Goal: Task Accomplishment & Management: Use online tool/utility

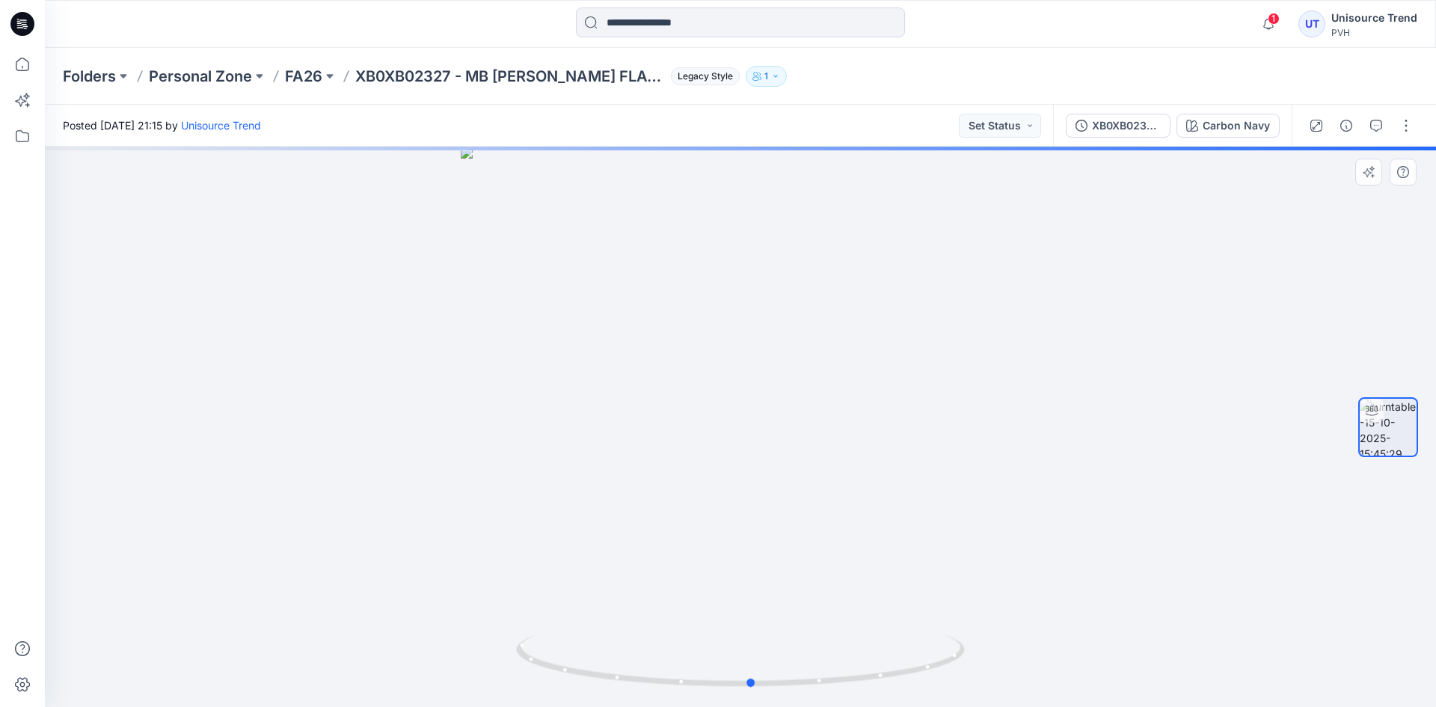
drag, startPoint x: 793, startPoint y: 353, endPoint x: 821, endPoint y: 364, distance: 30.6
click at [821, 364] on div at bounding box center [740, 427] width 1391 height 560
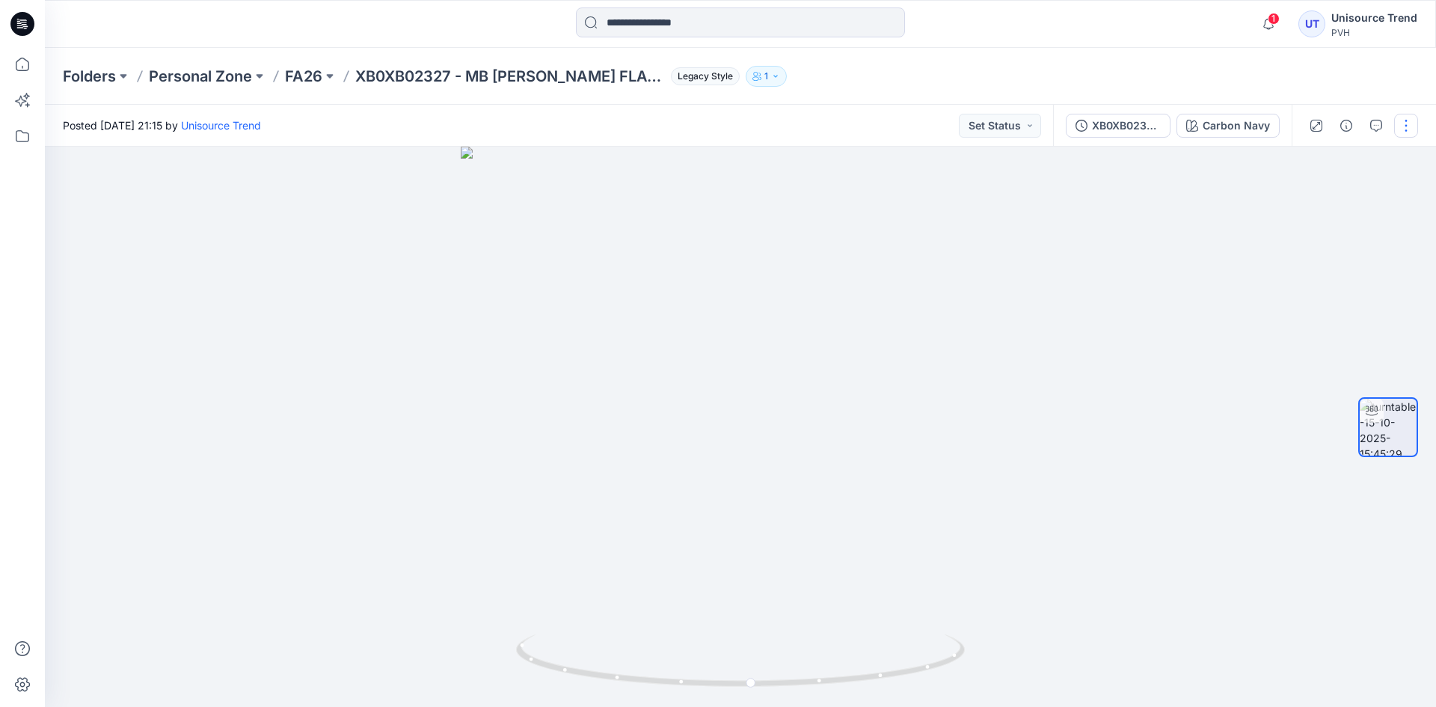
click at [1412, 123] on button "button" at bounding box center [1406, 126] width 24 height 24
click at [1315, 164] on p "Edit" at bounding box center [1310, 161] width 19 height 16
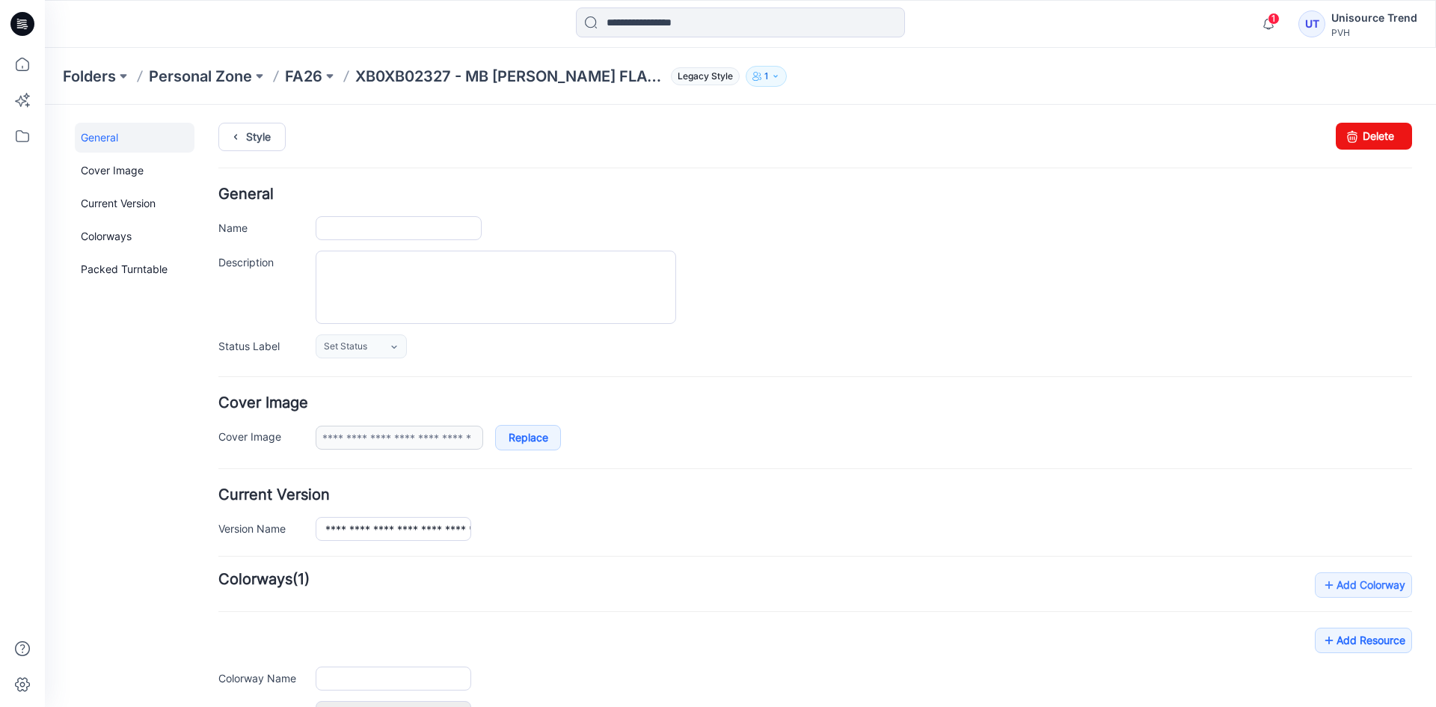
type input "**********"
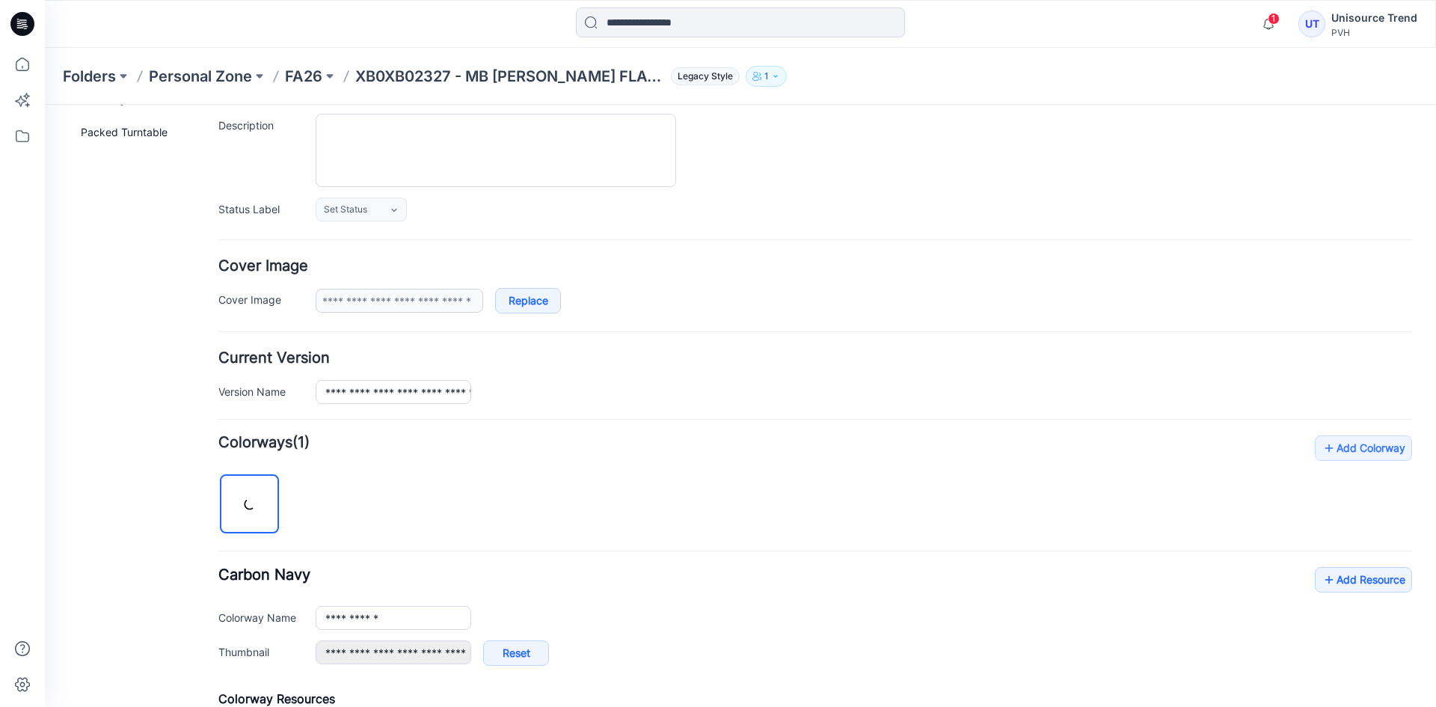
scroll to position [357, 0]
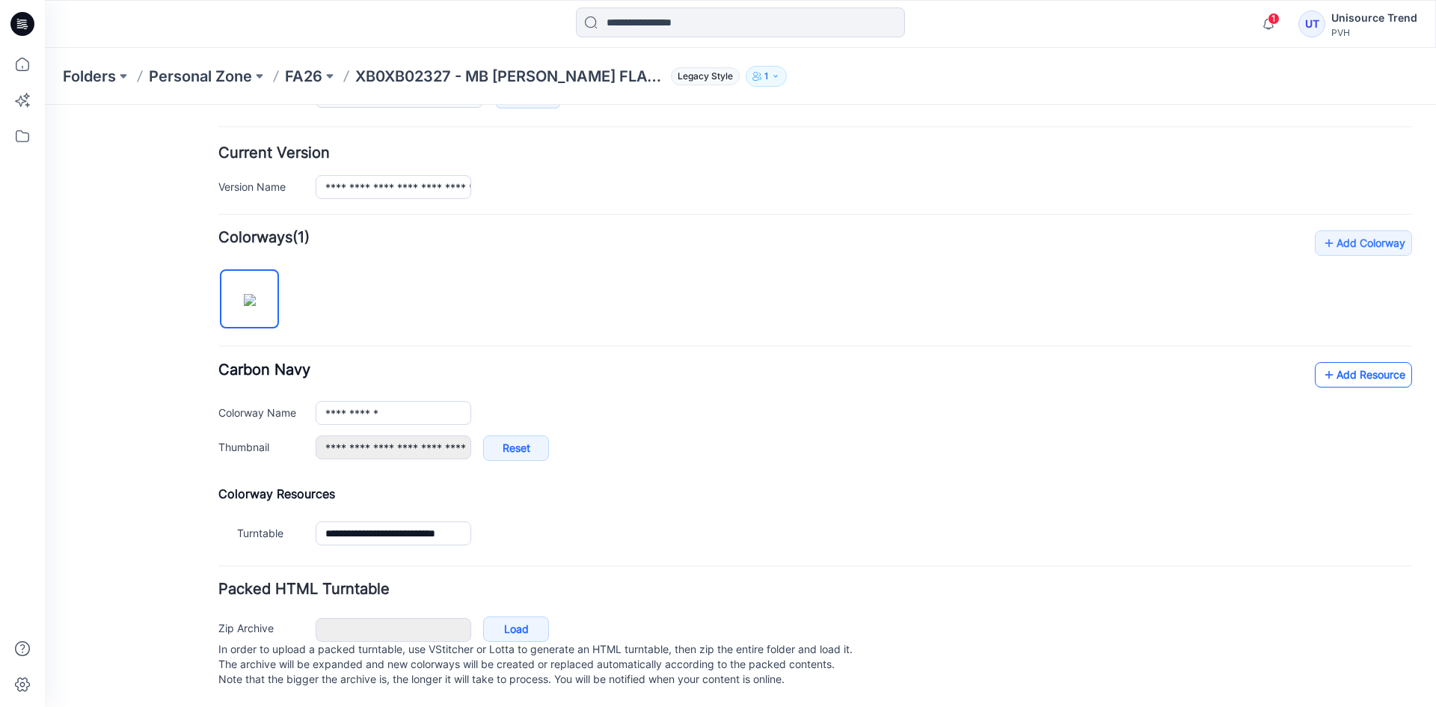
click at [1360, 362] on link "Add Resource" at bounding box center [1363, 374] width 97 height 25
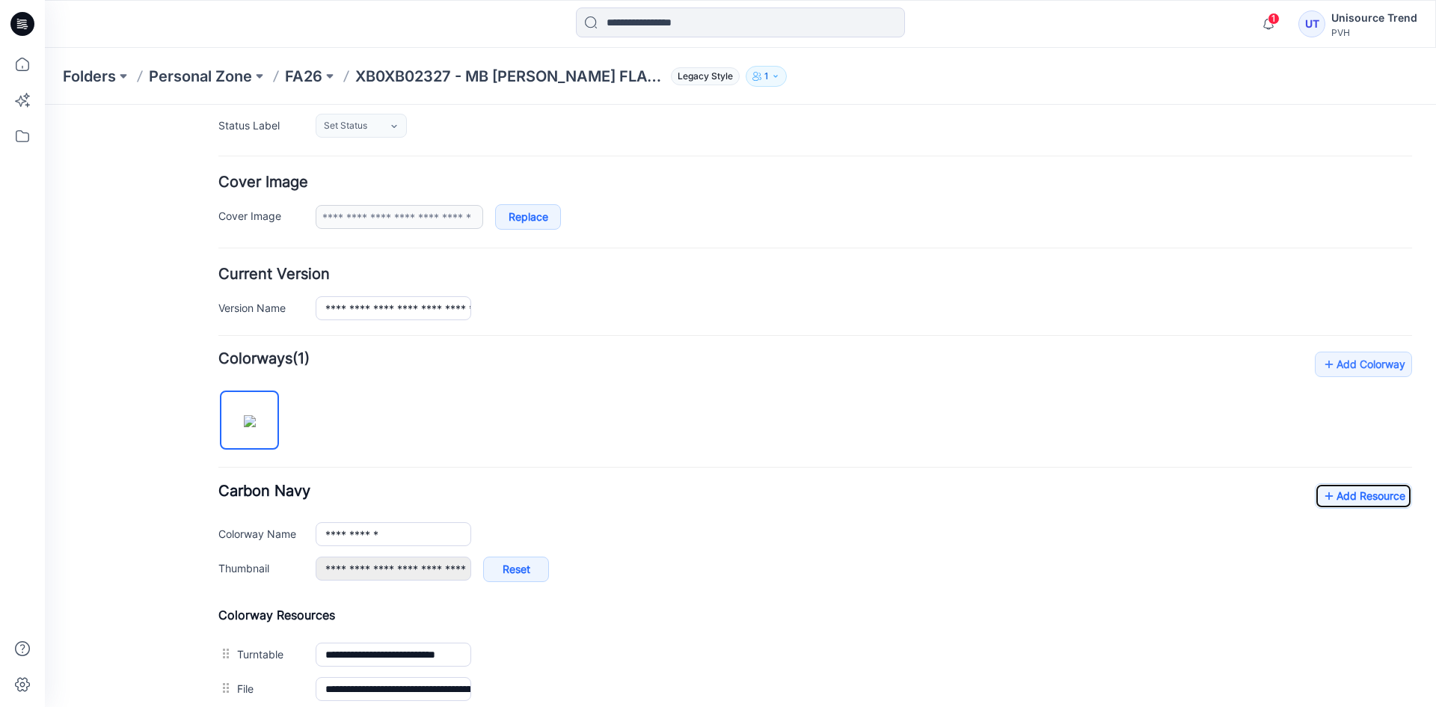
scroll to position [0, 0]
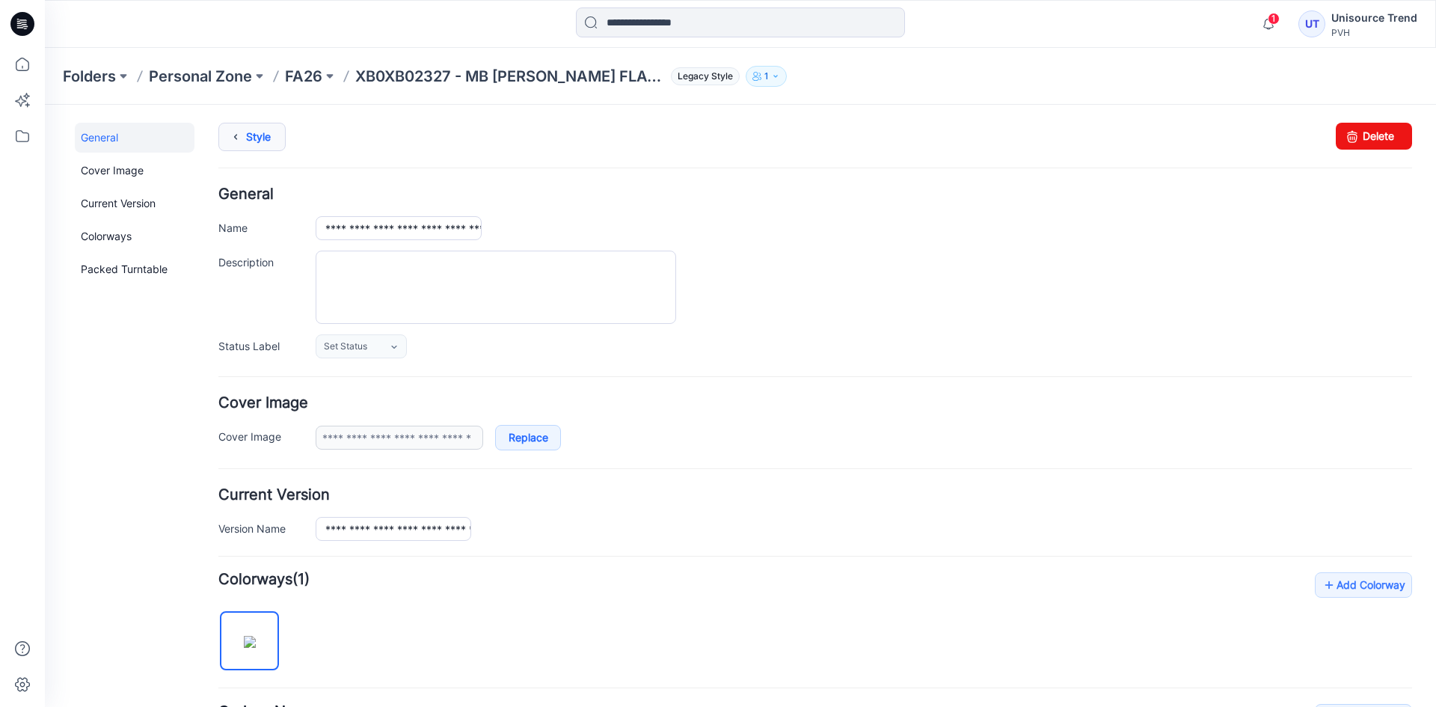
click at [262, 132] on link "Style" at bounding box center [251, 137] width 67 height 28
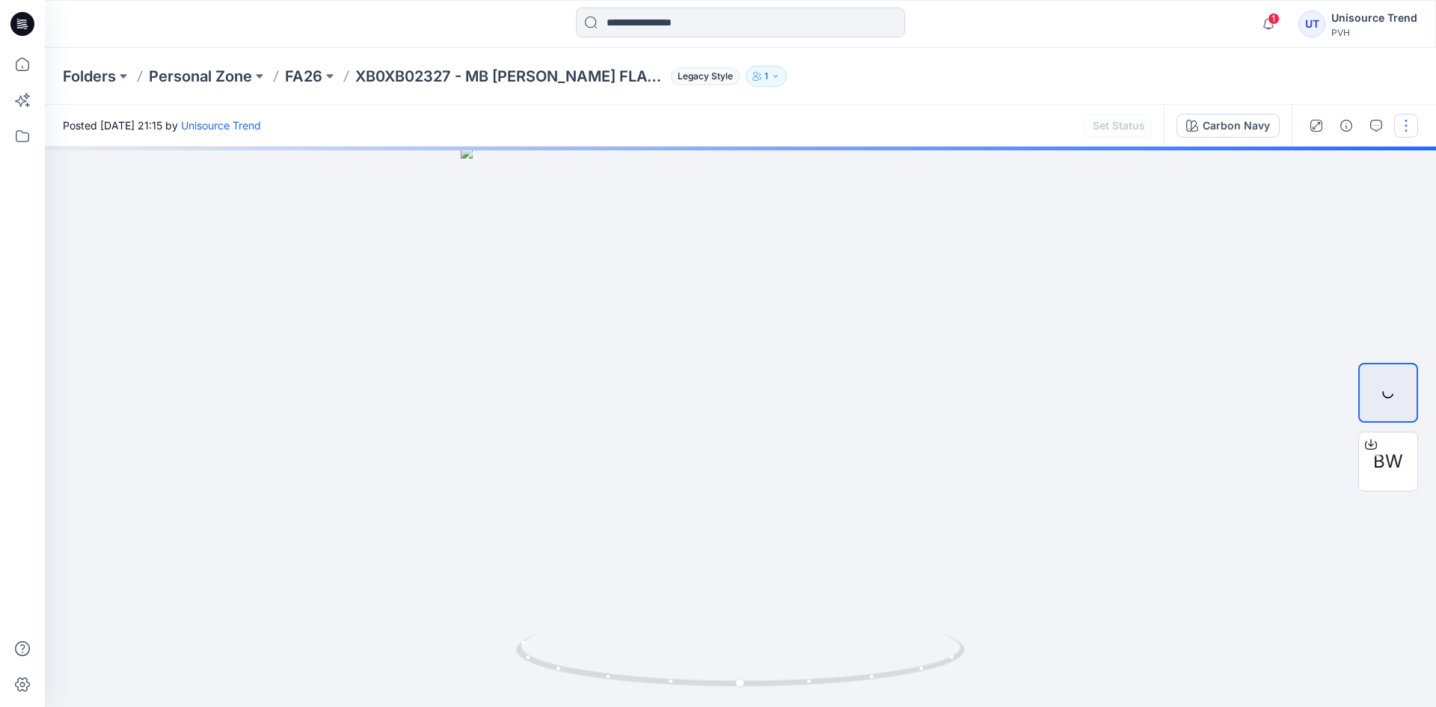
click at [1409, 120] on button "button" at bounding box center [1406, 126] width 24 height 24
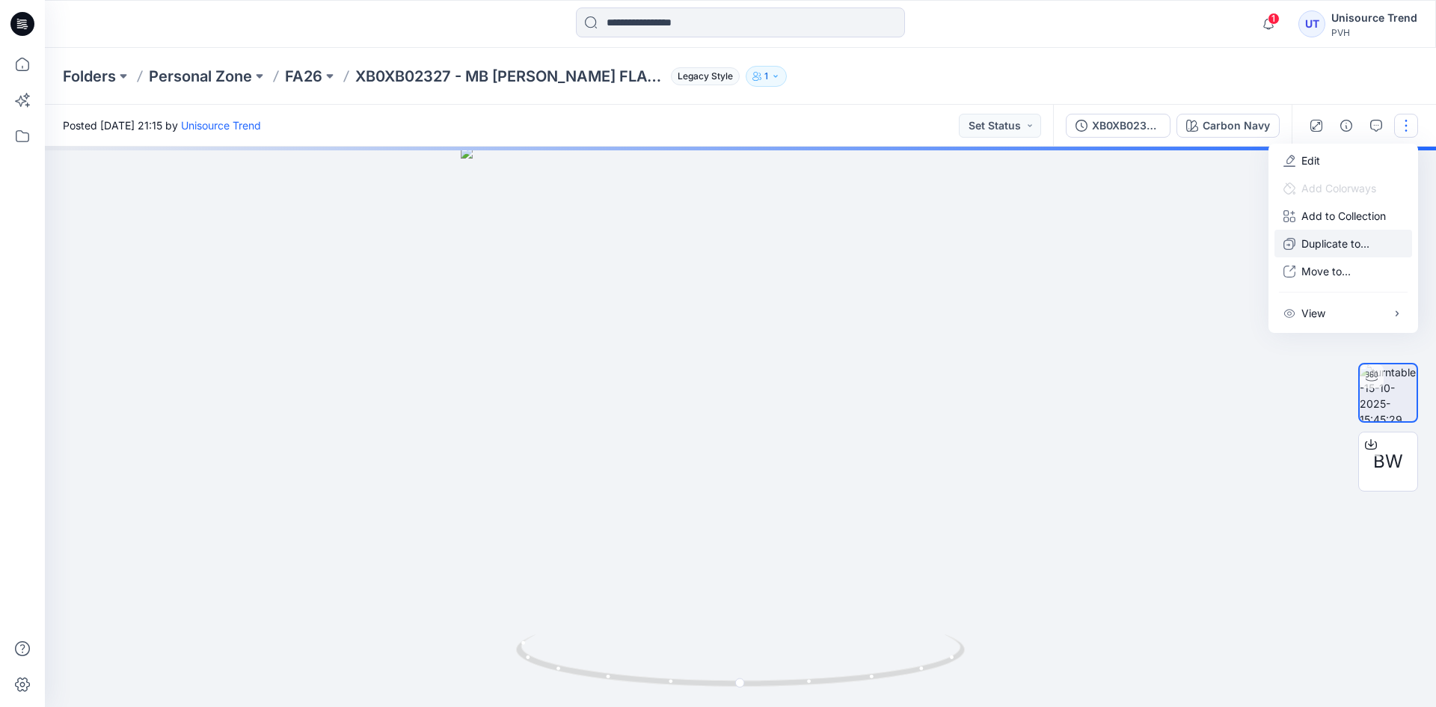
click at [1325, 242] on p "Duplicate to..." at bounding box center [1335, 244] width 68 height 16
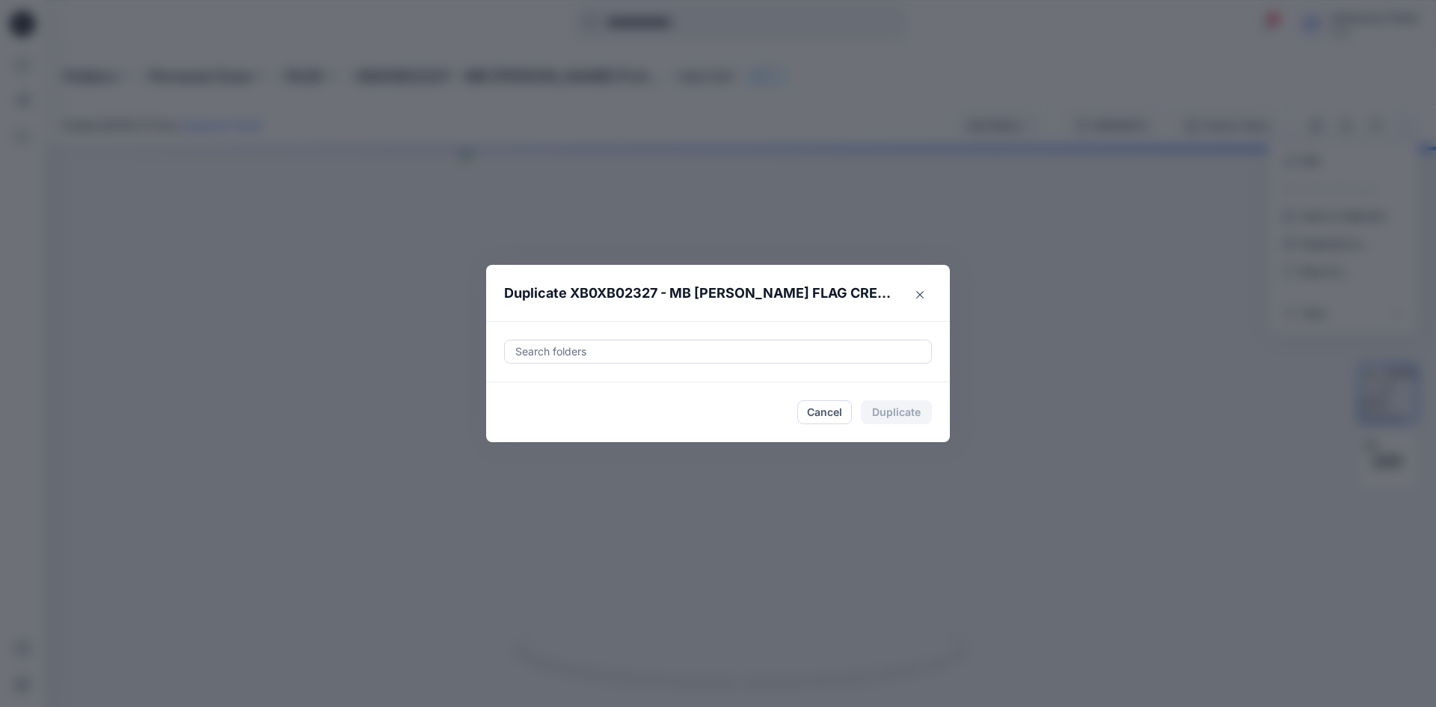
click at [607, 351] on div at bounding box center [718, 352] width 408 height 18
click at [520, 391] on div "FA26 THC Folders unisourcetrend" at bounding box center [718, 397] width 407 height 34
type input "********"
click at [501, 423] on footer "Cancel Duplicate" at bounding box center [718, 412] width 464 height 60
click at [891, 410] on button "Duplicate" at bounding box center [896, 412] width 71 height 24
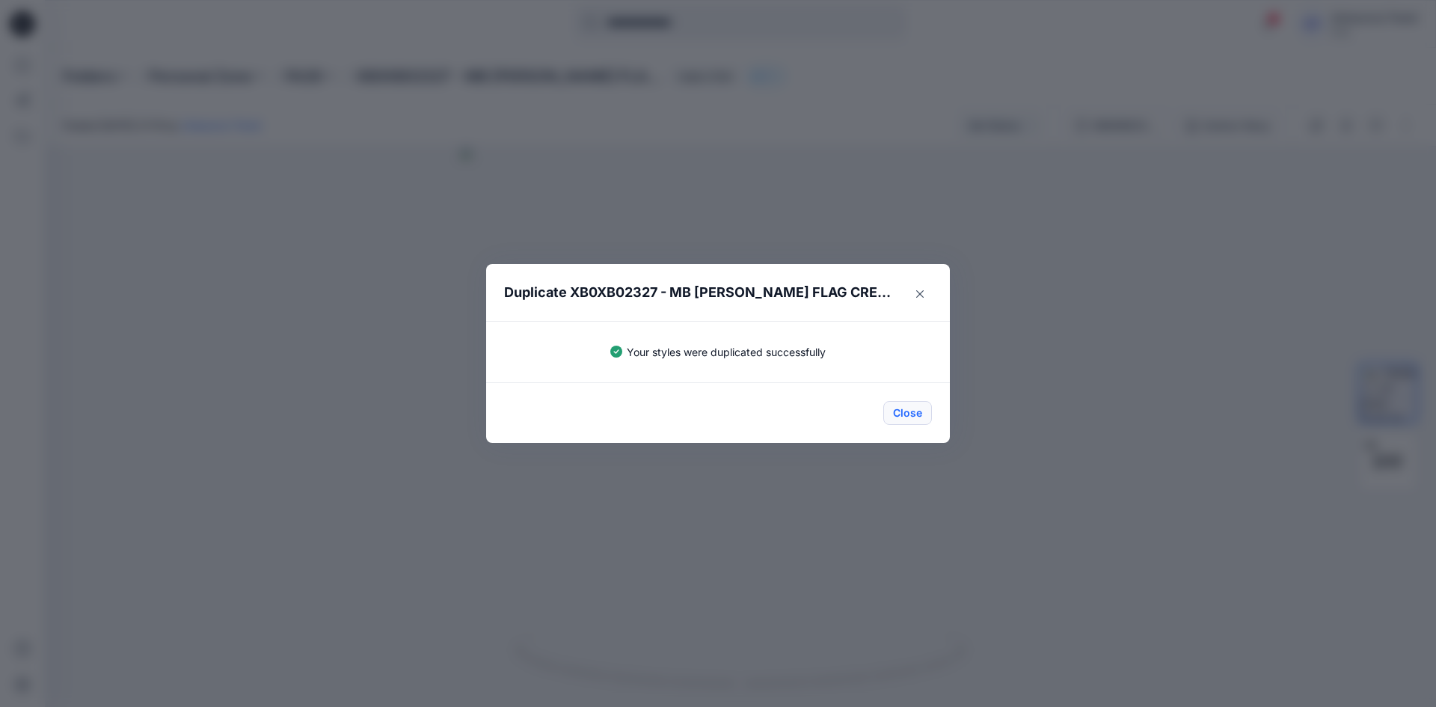
click at [892, 414] on button "Close" at bounding box center [907, 413] width 49 height 24
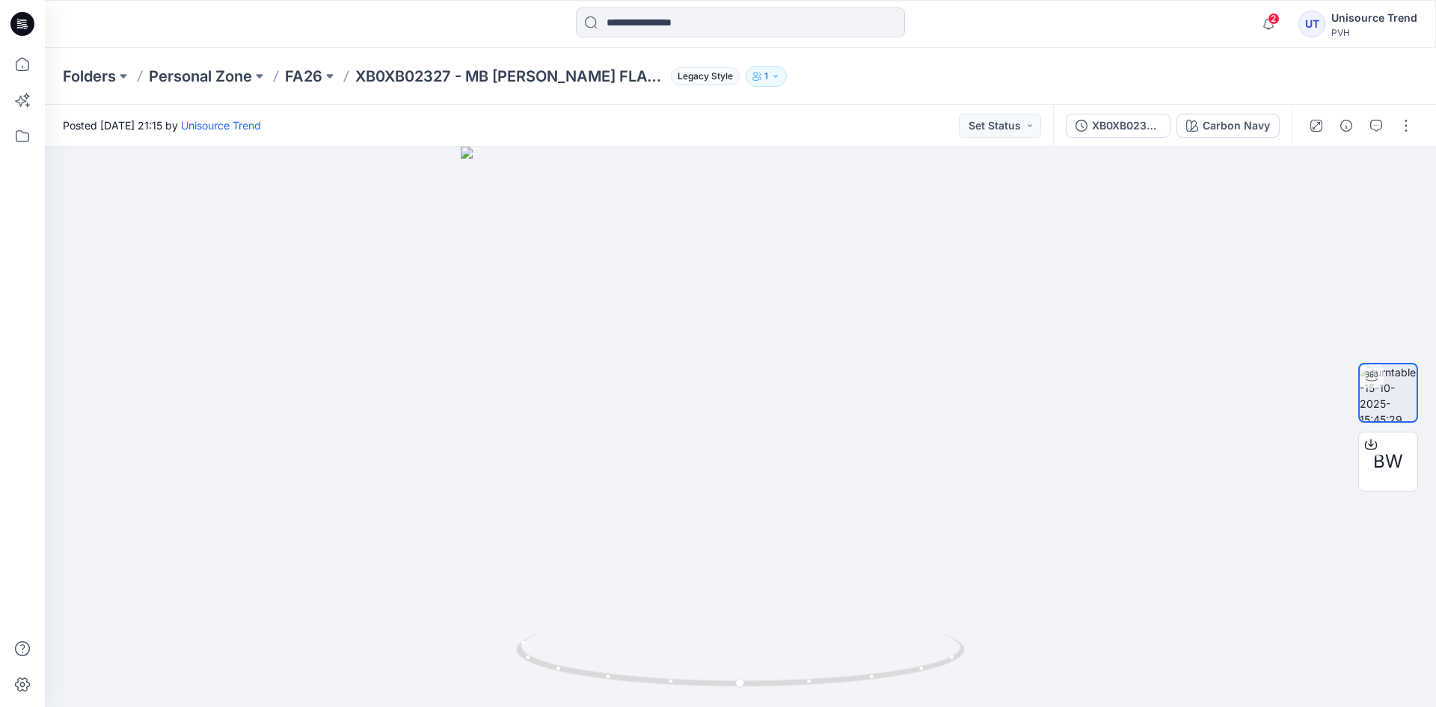
click at [36, 25] on div at bounding box center [23, 24] width 48 height 48
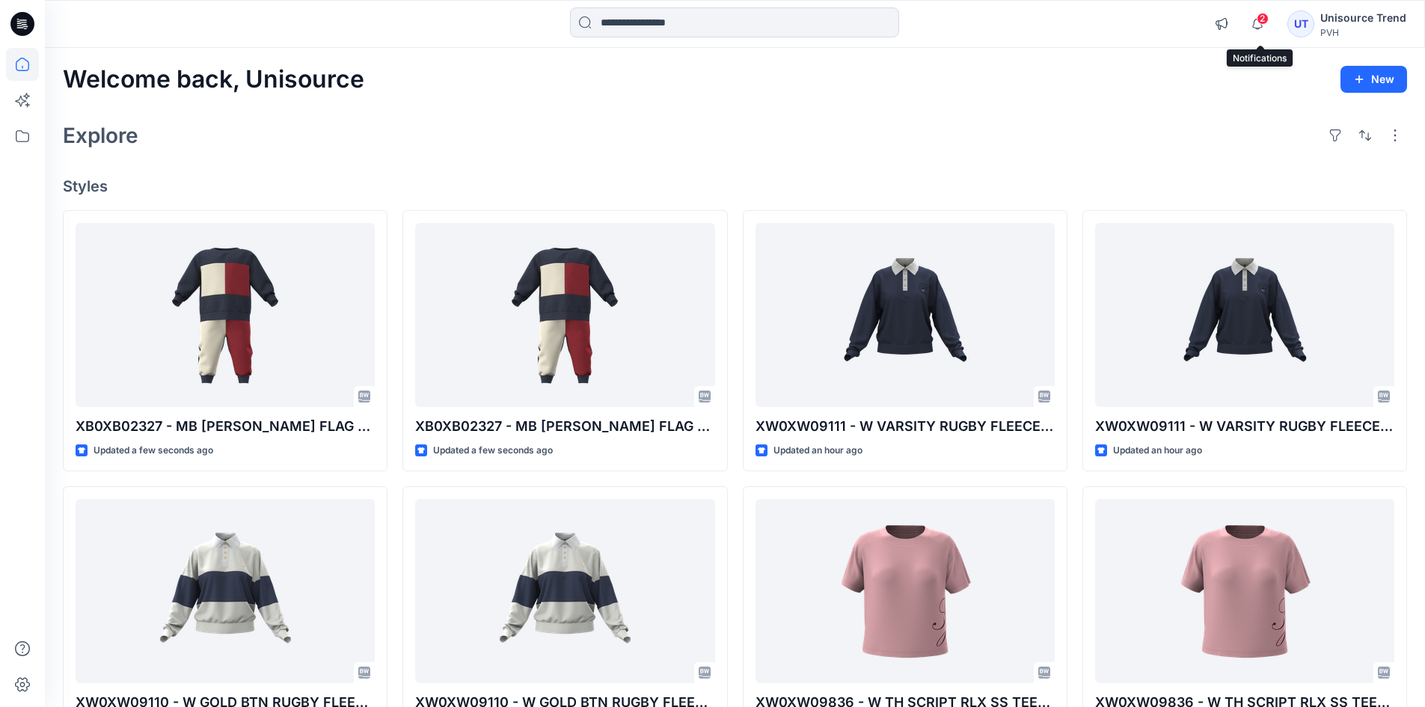
click at [1268, 15] on span "2" at bounding box center [1262, 19] width 12 height 12
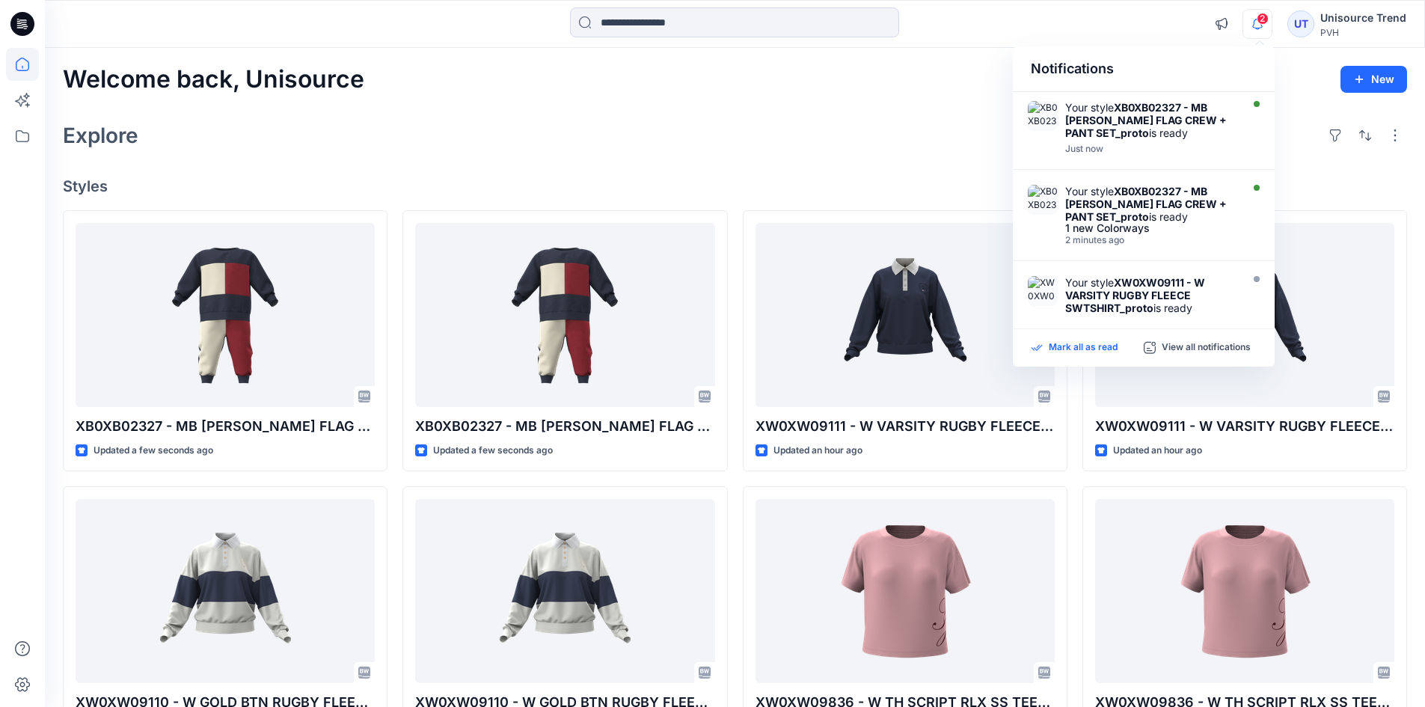
click at [1092, 351] on p "Mark all as read" at bounding box center [1082, 347] width 69 height 13
click at [1089, 344] on p "Mark all as read" at bounding box center [1082, 347] width 69 height 13
click at [814, 108] on div "Welcome back, Unisource New Explore Styles XB0XB02327 - MB TRAVIS FLAG CREW + P…" at bounding box center [735, 571] width 1380 height 1047
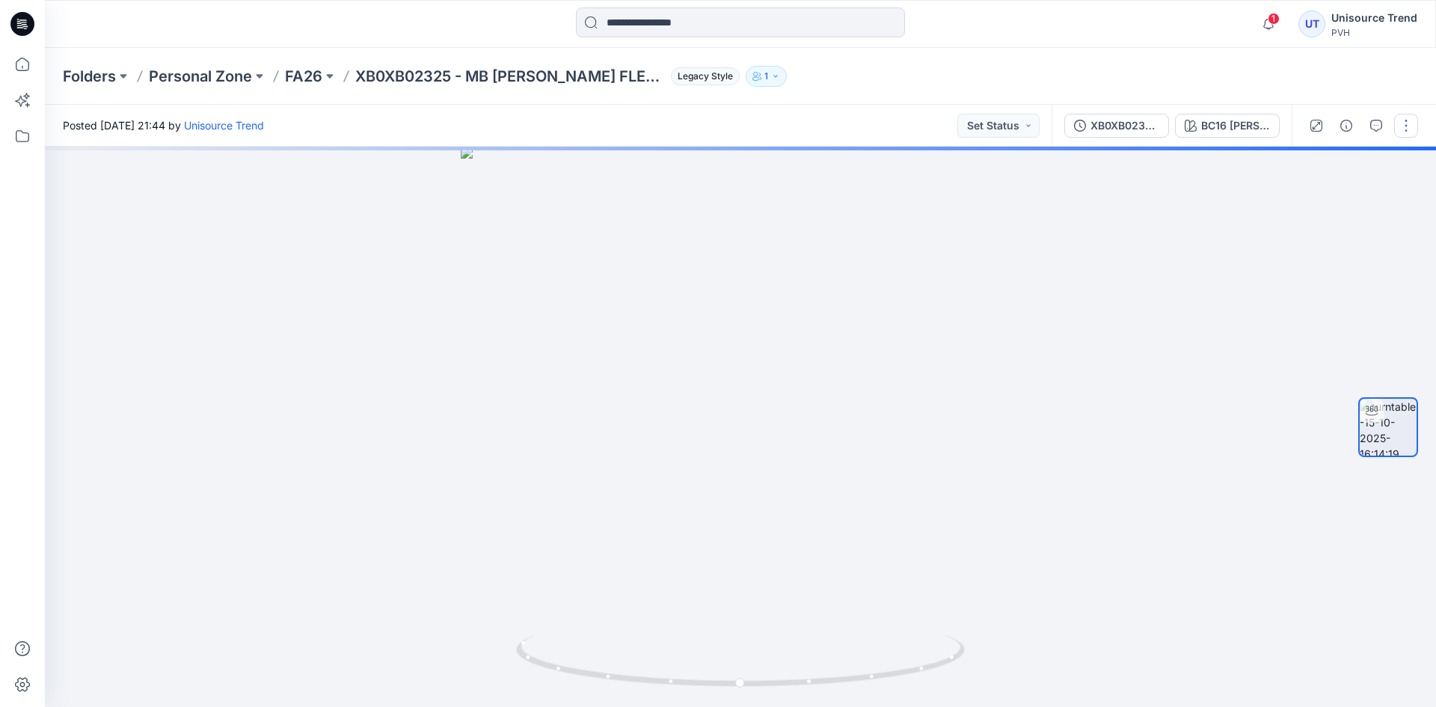
click at [1406, 123] on button "button" at bounding box center [1406, 126] width 24 height 24
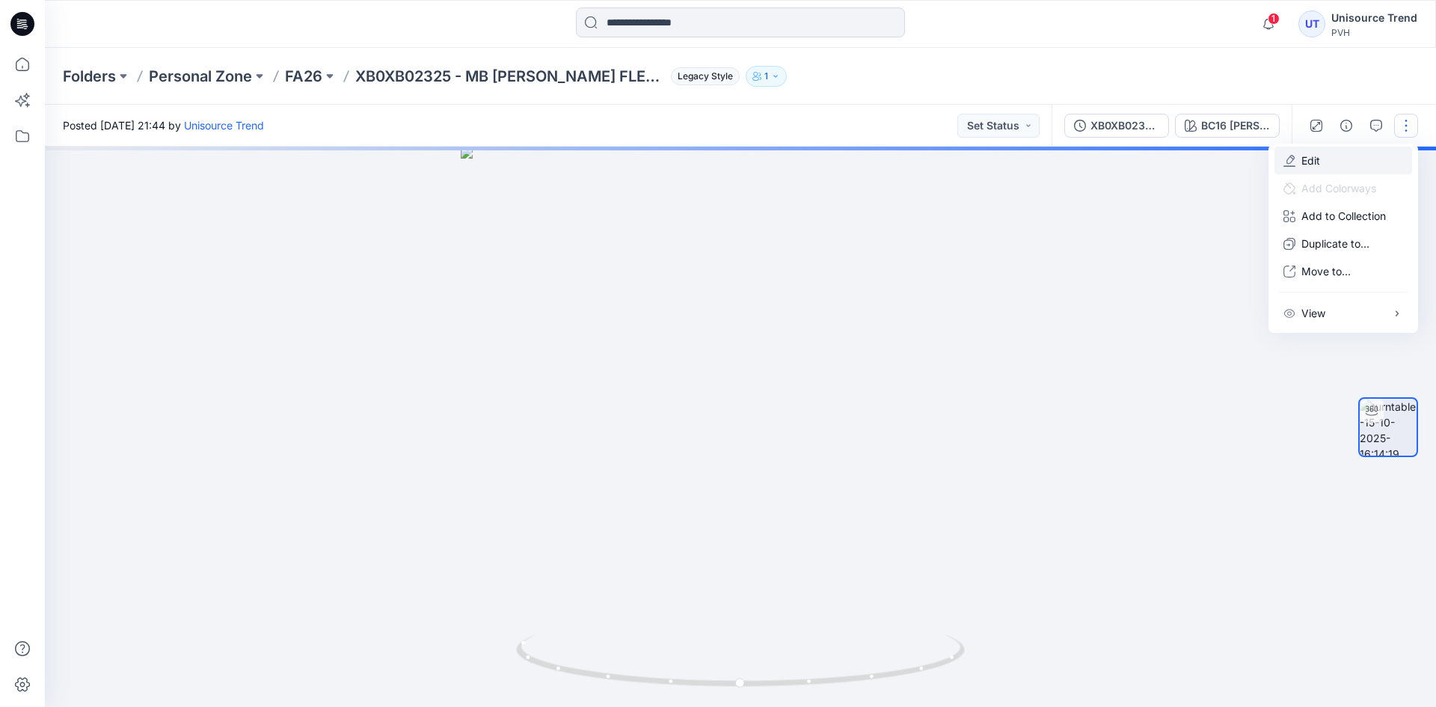
click at [1358, 156] on button "Edit" at bounding box center [1343, 161] width 138 height 28
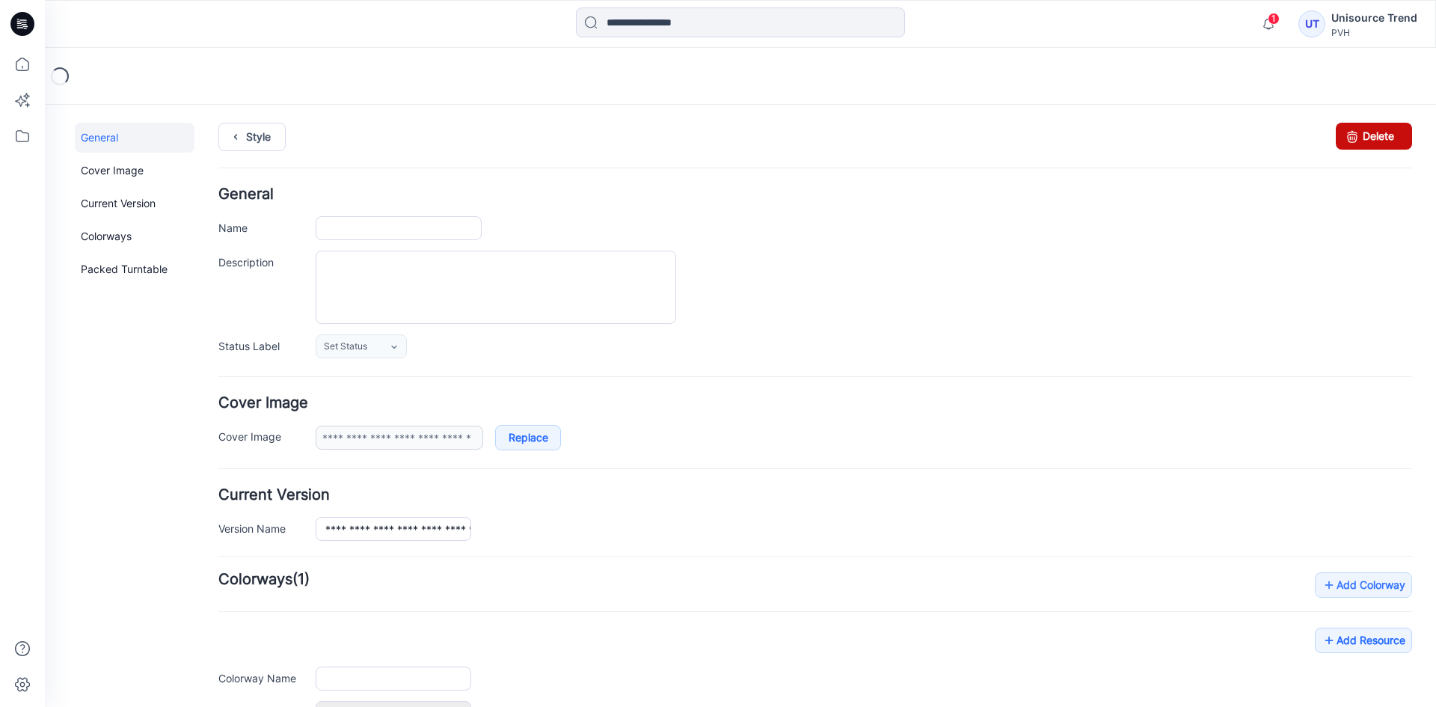
click at [1372, 134] on link "Delete" at bounding box center [1374, 136] width 76 height 27
type input "**********"
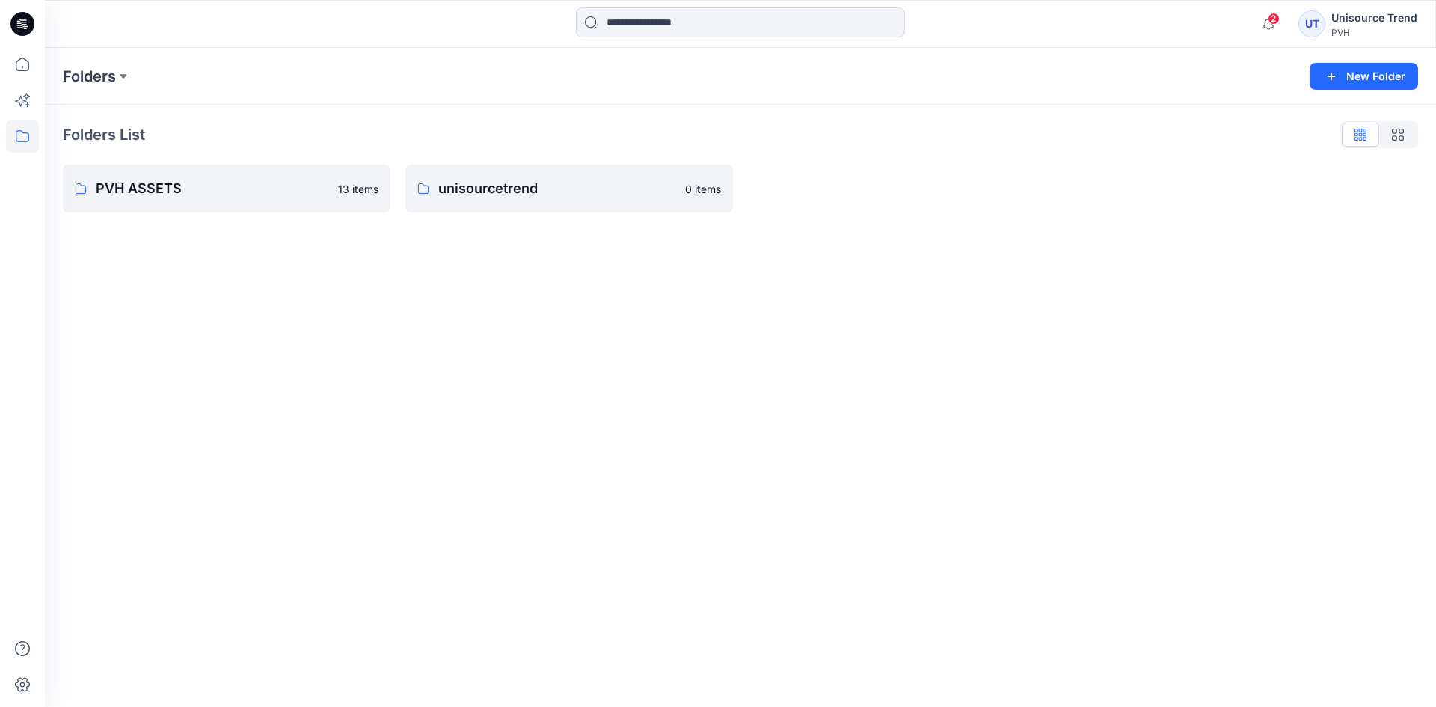
click at [32, 27] on icon at bounding box center [22, 24] width 24 height 24
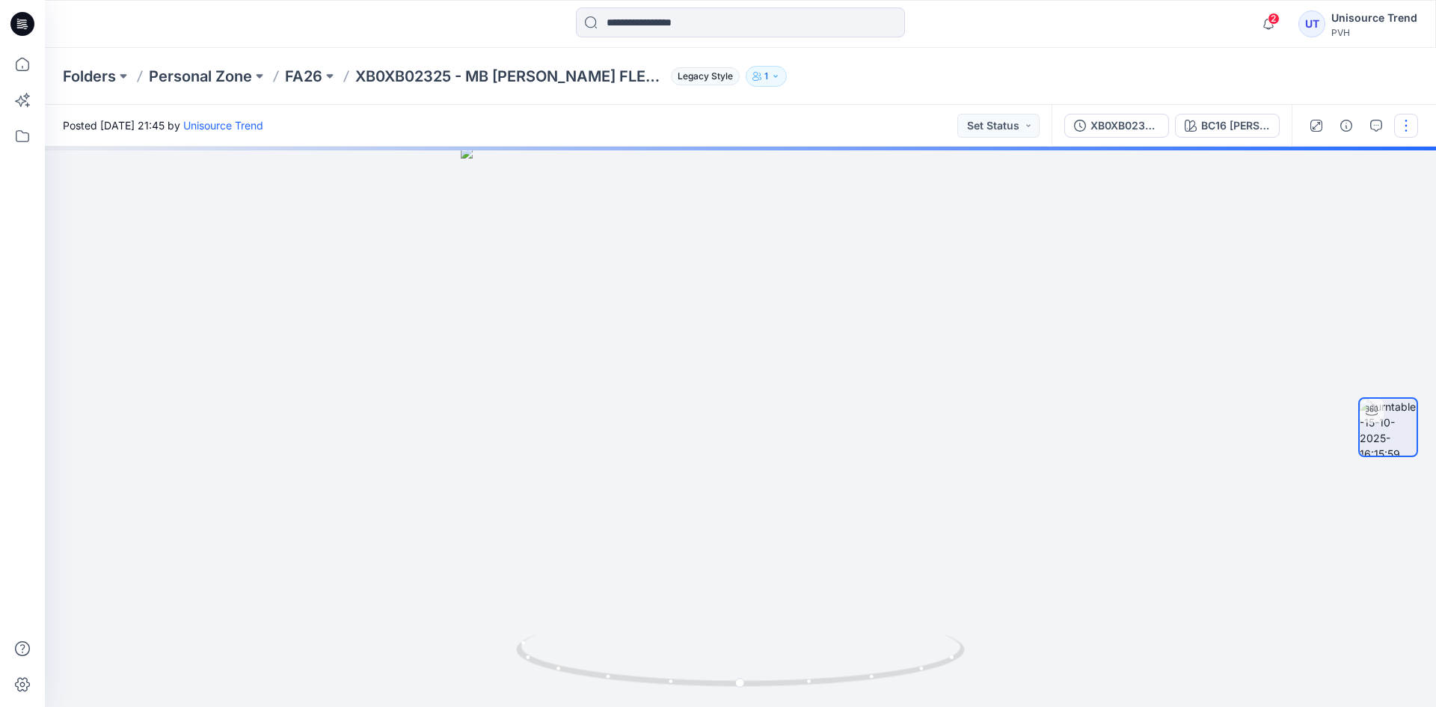
click at [1411, 127] on button "button" at bounding box center [1406, 126] width 24 height 24
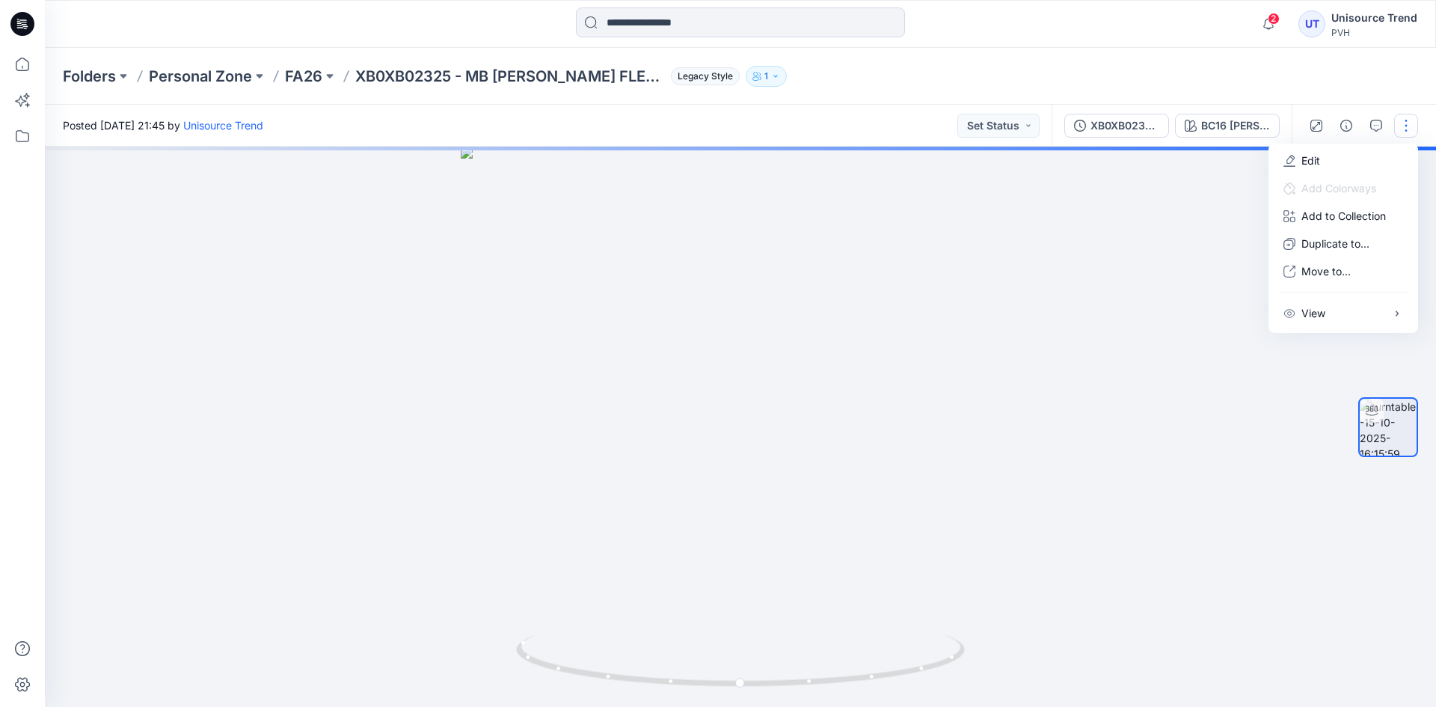
click at [1327, 162] on button "Edit" at bounding box center [1343, 161] width 138 height 28
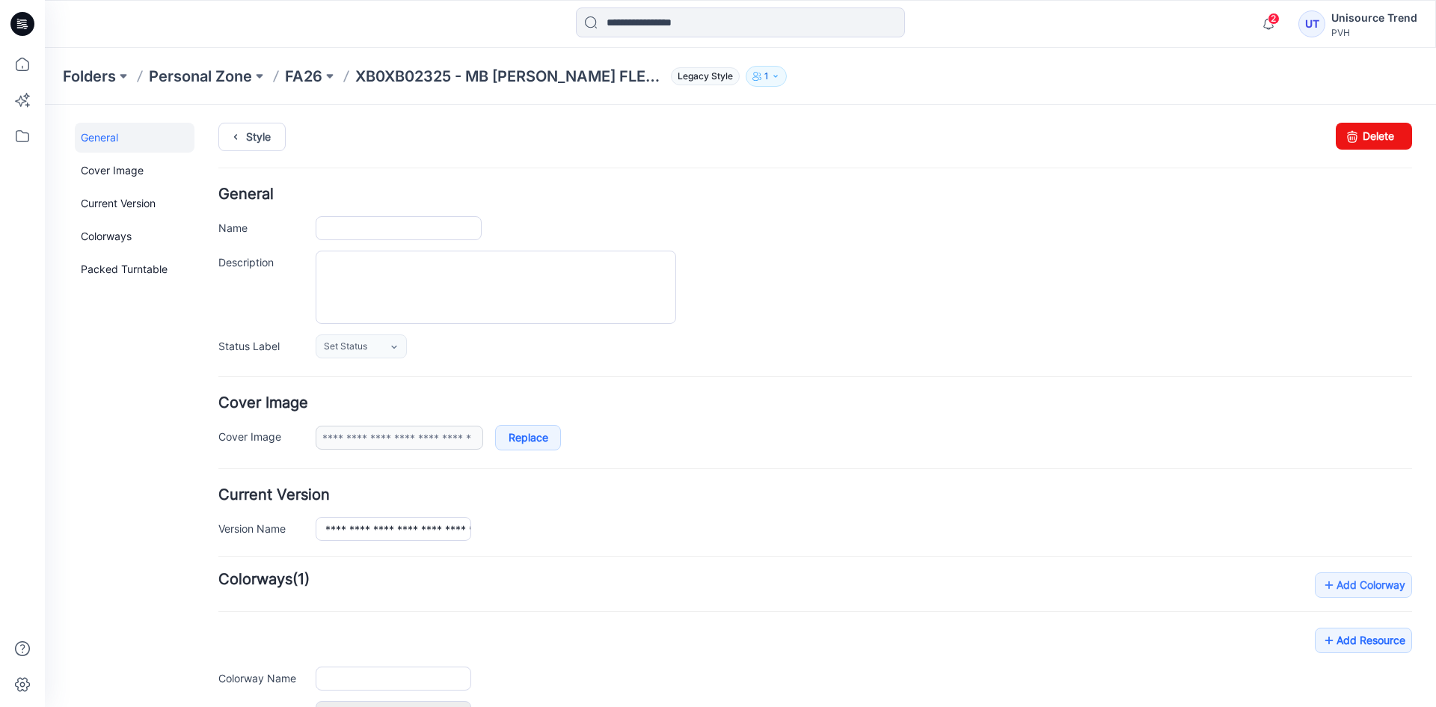
type input "**********"
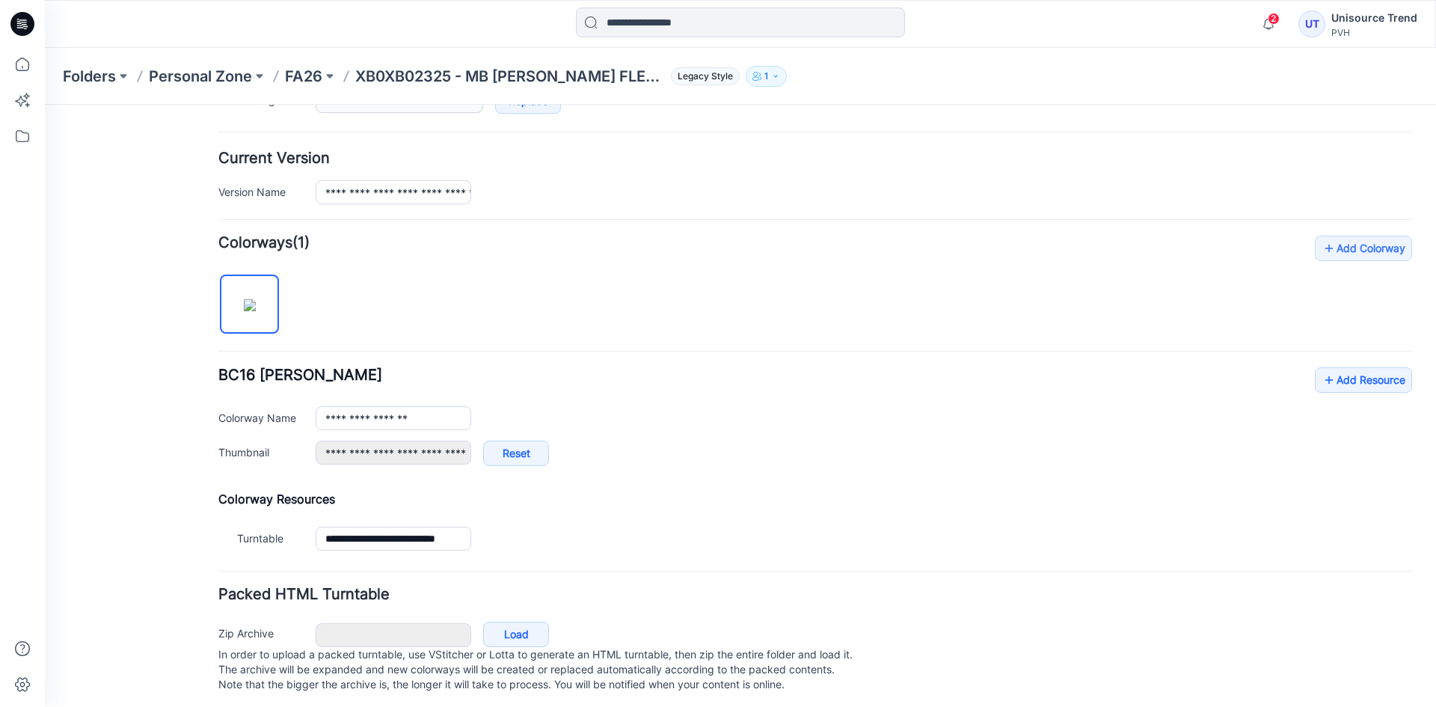
scroll to position [357, 0]
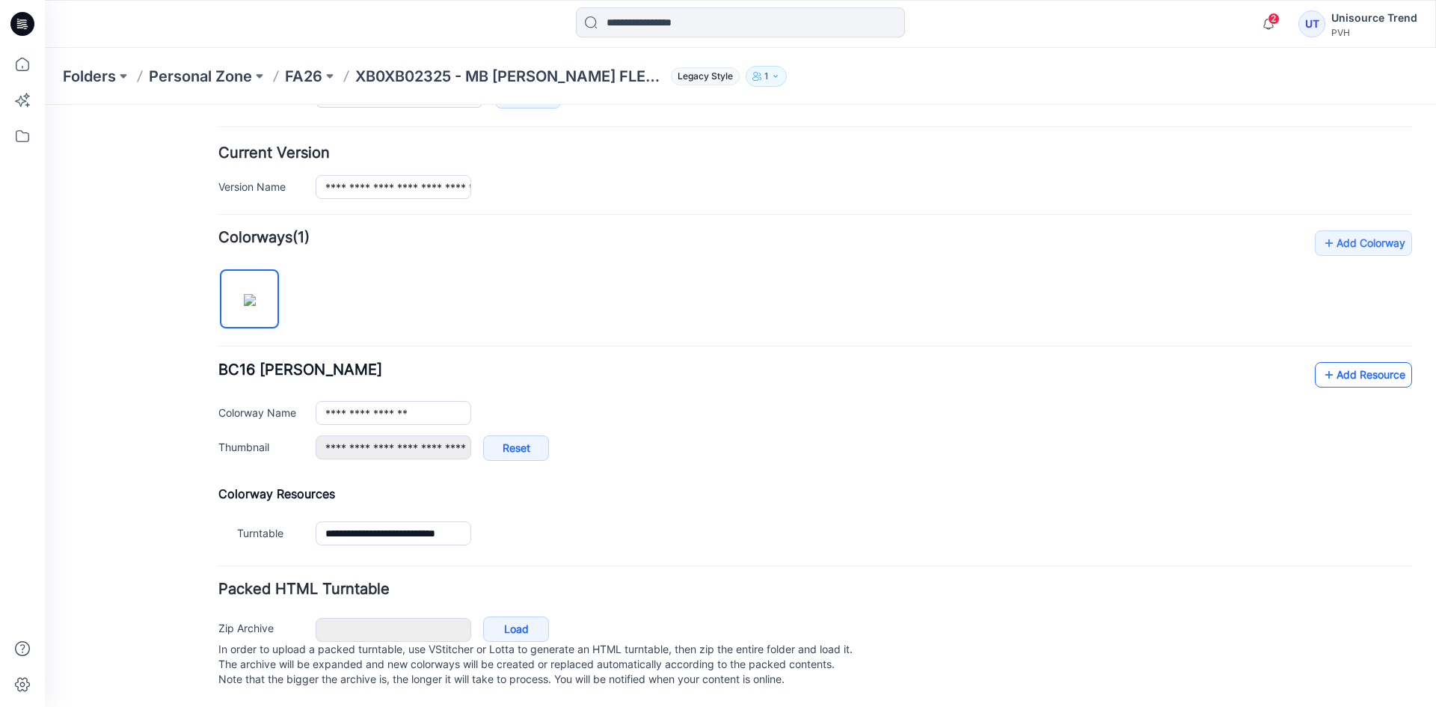
click at [1337, 362] on link "Add Resource" at bounding box center [1363, 374] width 97 height 25
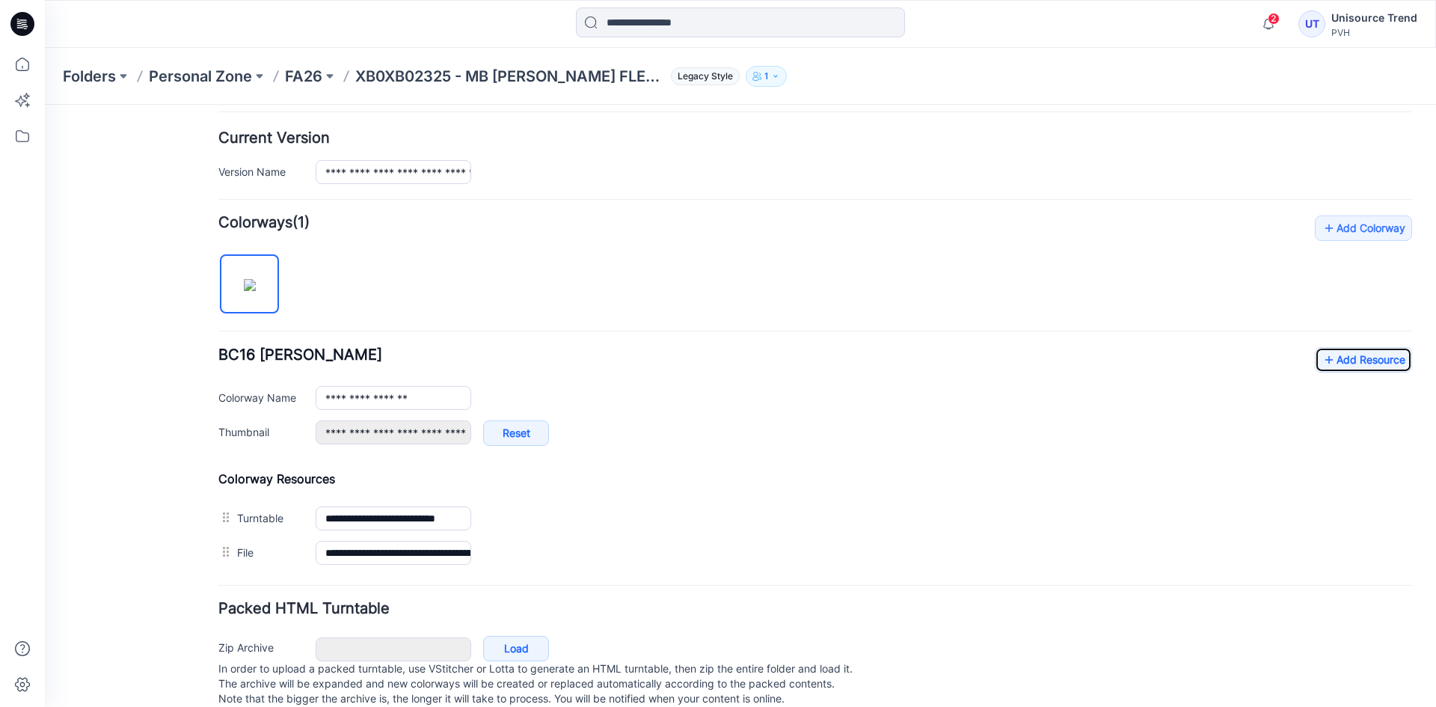
scroll to position [0, 0]
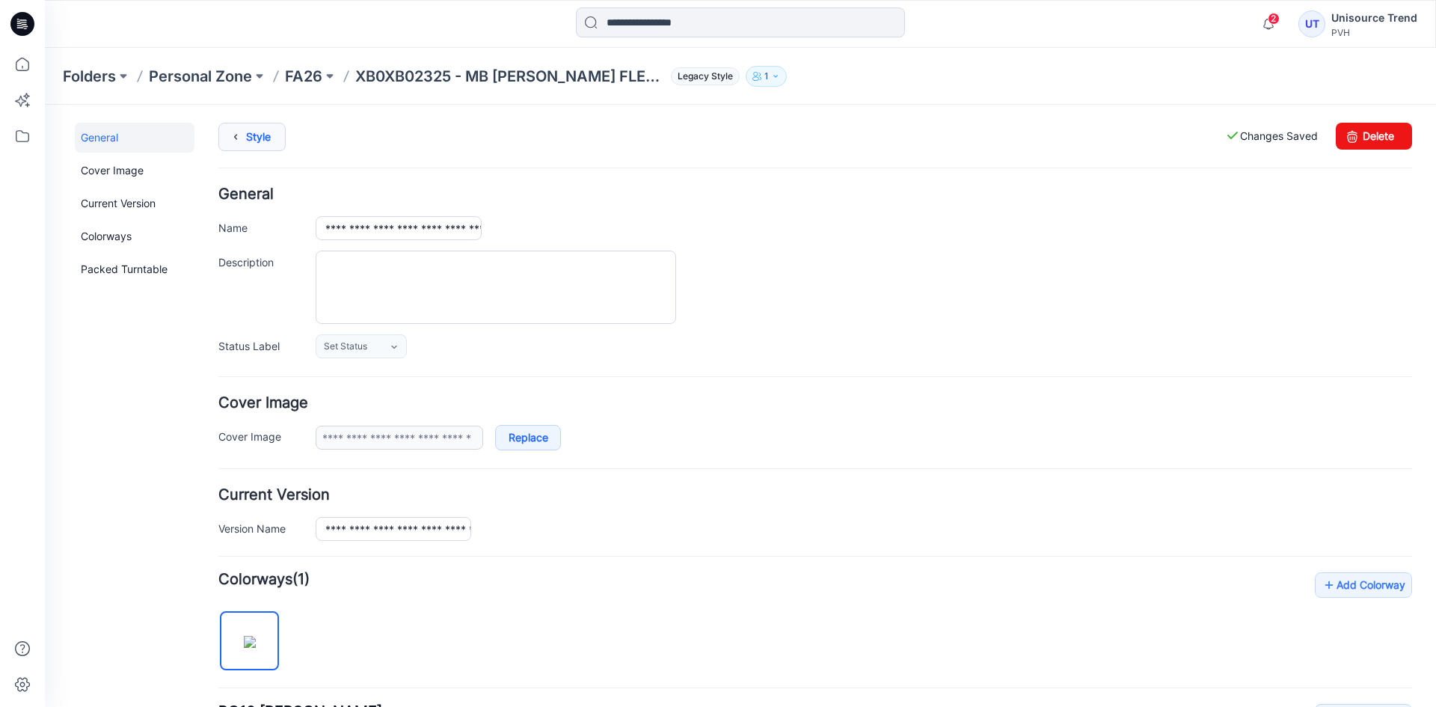
click at [258, 132] on link "Style" at bounding box center [251, 137] width 67 height 28
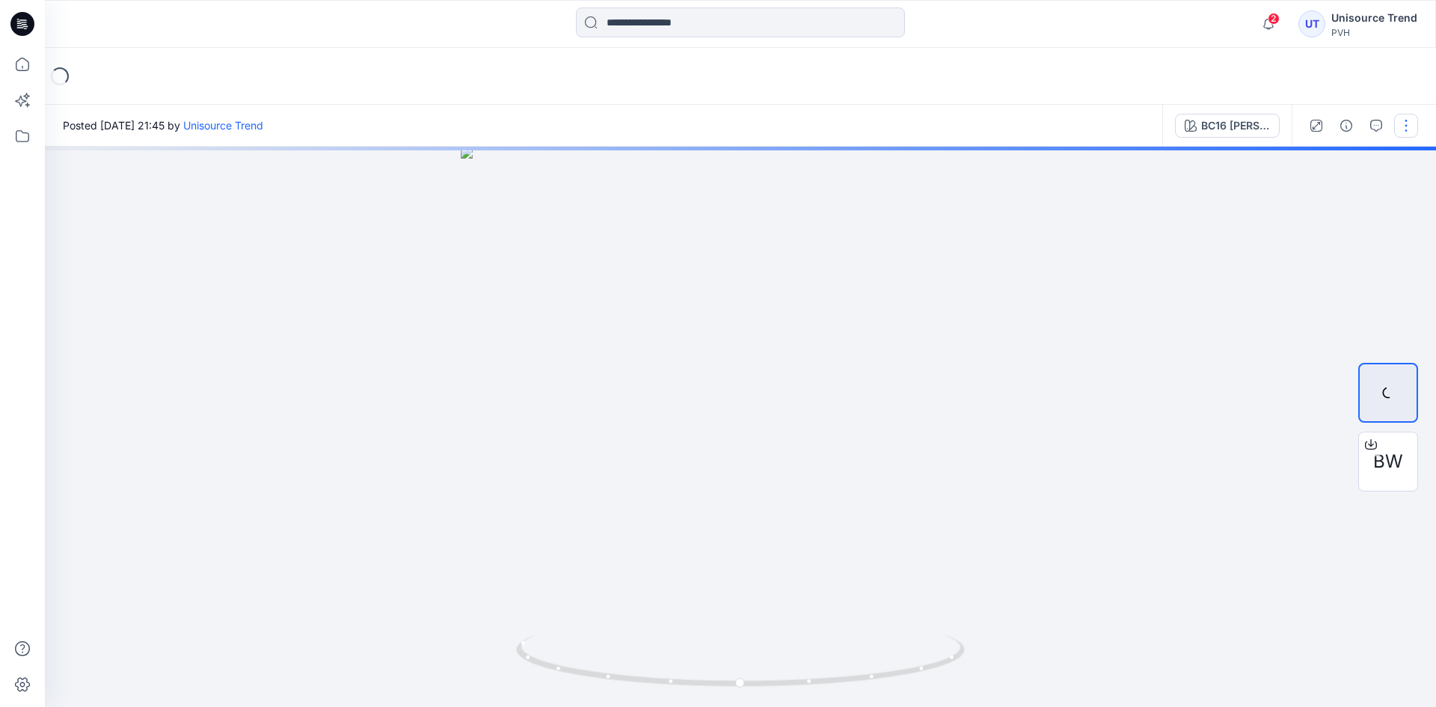
click at [1404, 128] on button "button" at bounding box center [1406, 126] width 24 height 24
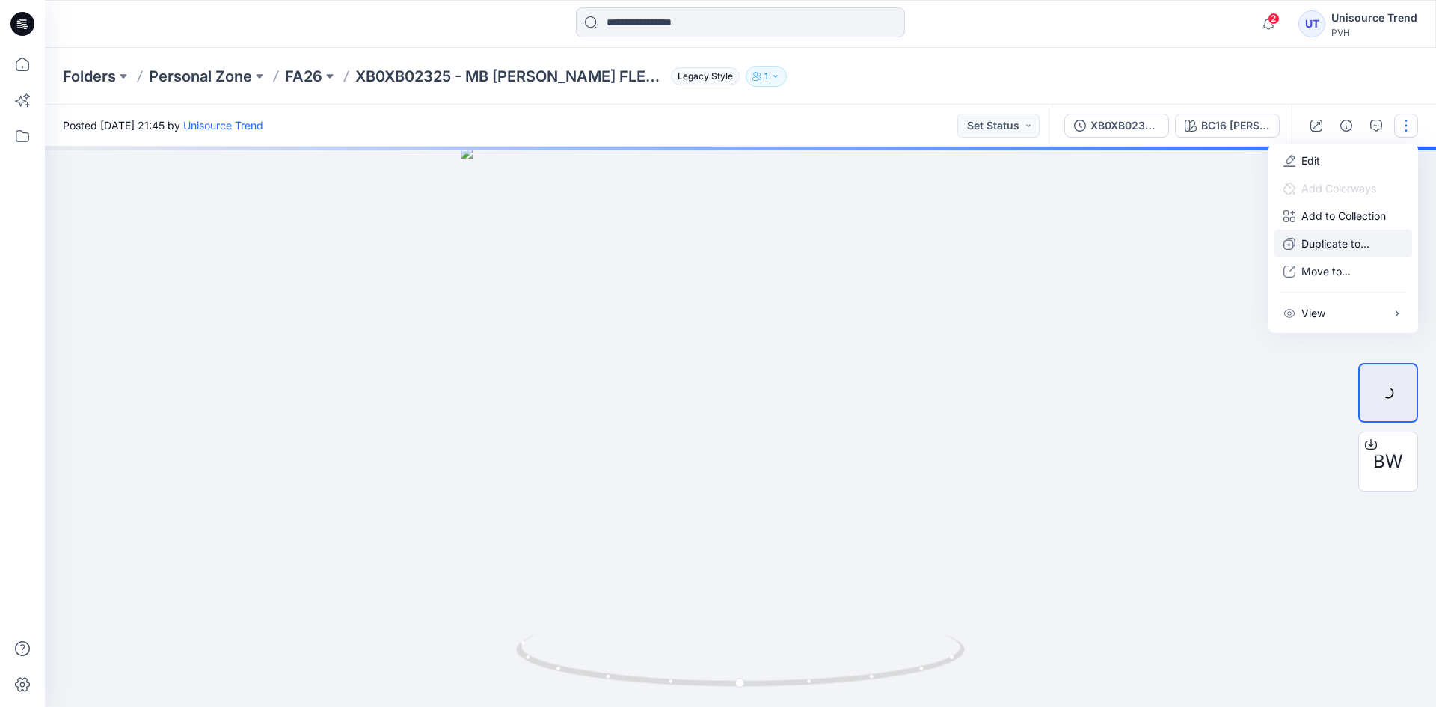
click at [1303, 245] on p "Duplicate to..." at bounding box center [1335, 244] width 68 height 16
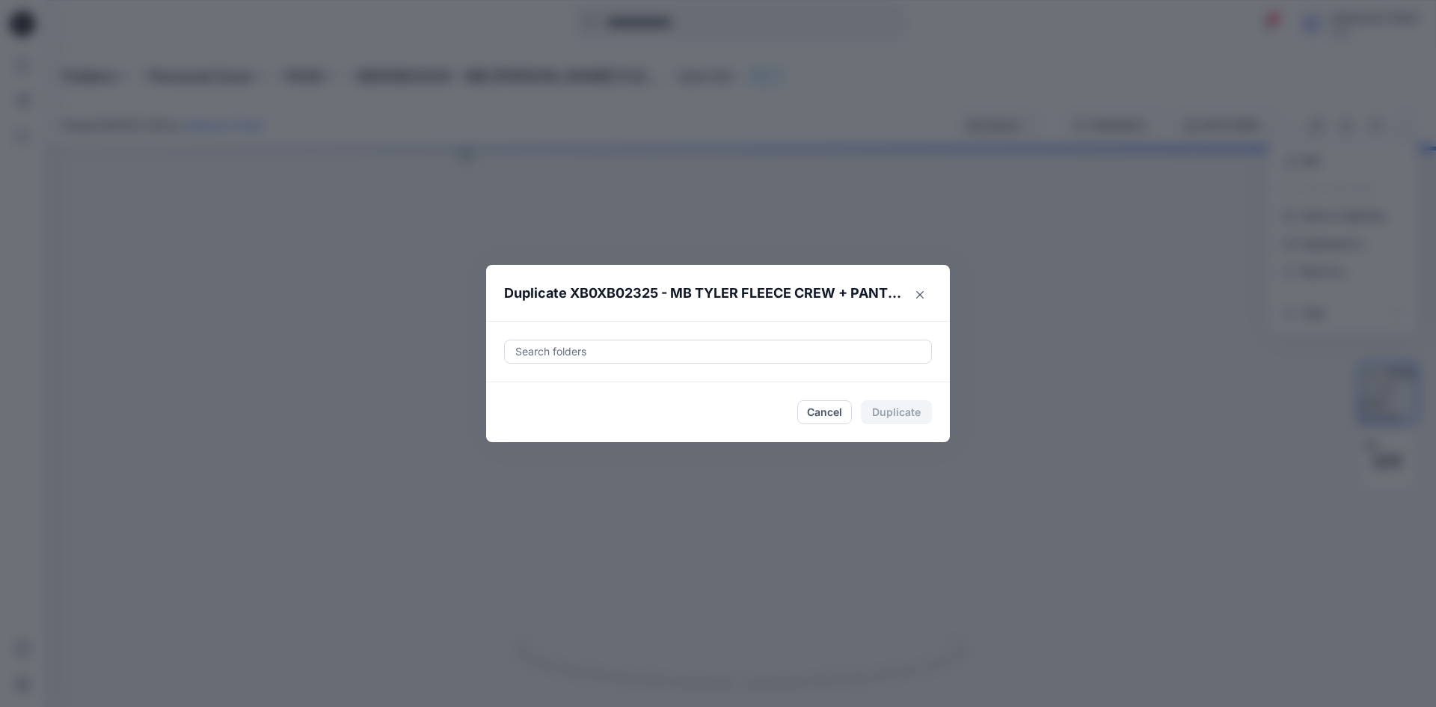
click at [649, 340] on div "Search folders" at bounding box center [718, 352] width 428 height 24
click at [523, 392] on div at bounding box center [527, 389] width 12 height 12
type input "********"
click at [495, 426] on footer "Cancel Duplicate" at bounding box center [718, 412] width 464 height 60
click at [899, 414] on button "Duplicate" at bounding box center [896, 412] width 71 height 24
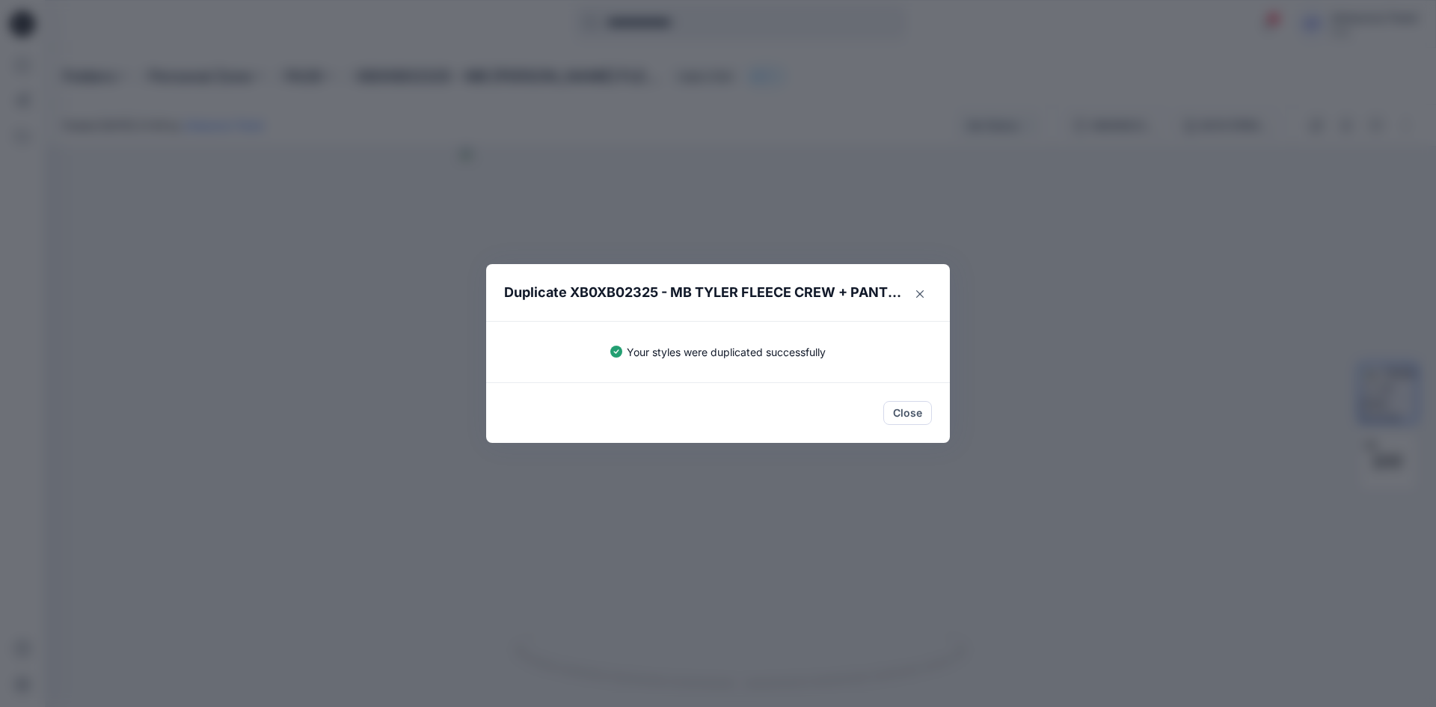
click at [899, 414] on button "Close" at bounding box center [907, 413] width 49 height 24
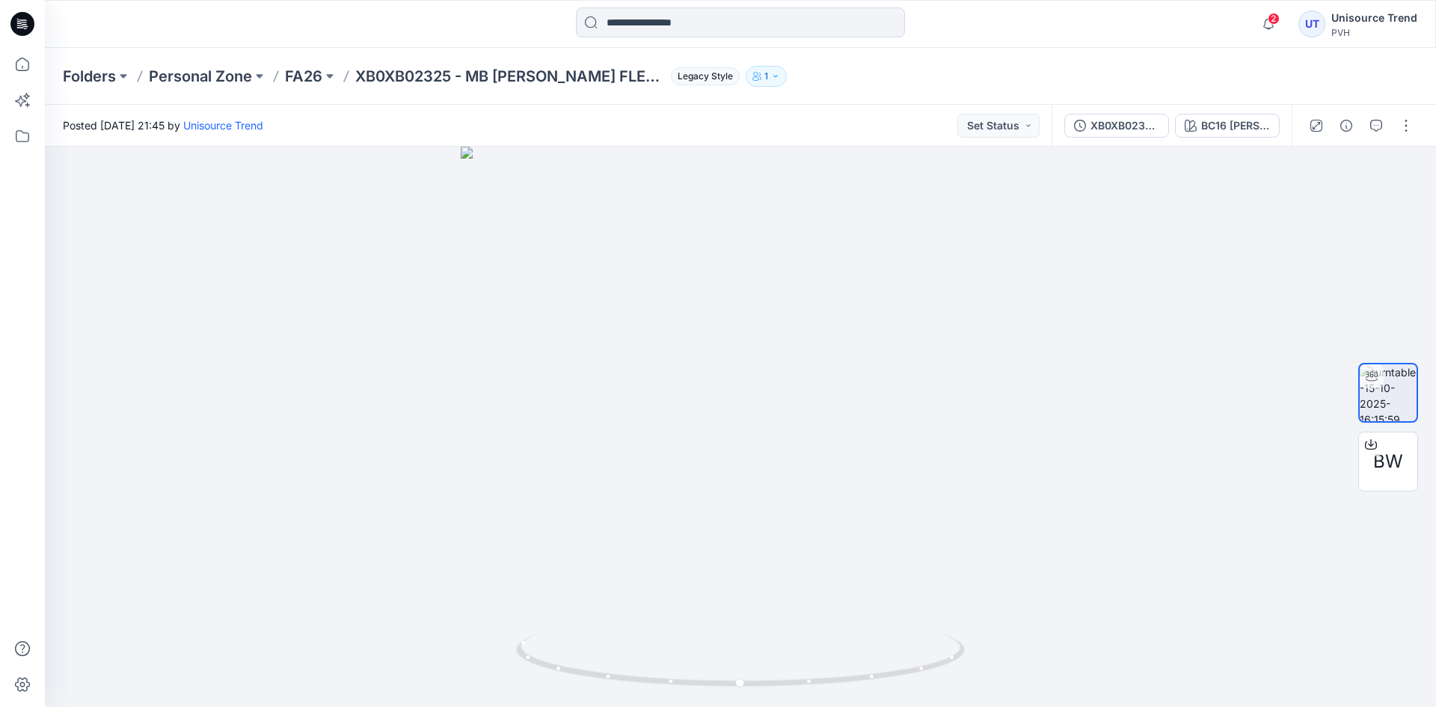
click at [23, 27] on icon at bounding box center [22, 24] width 24 height 48
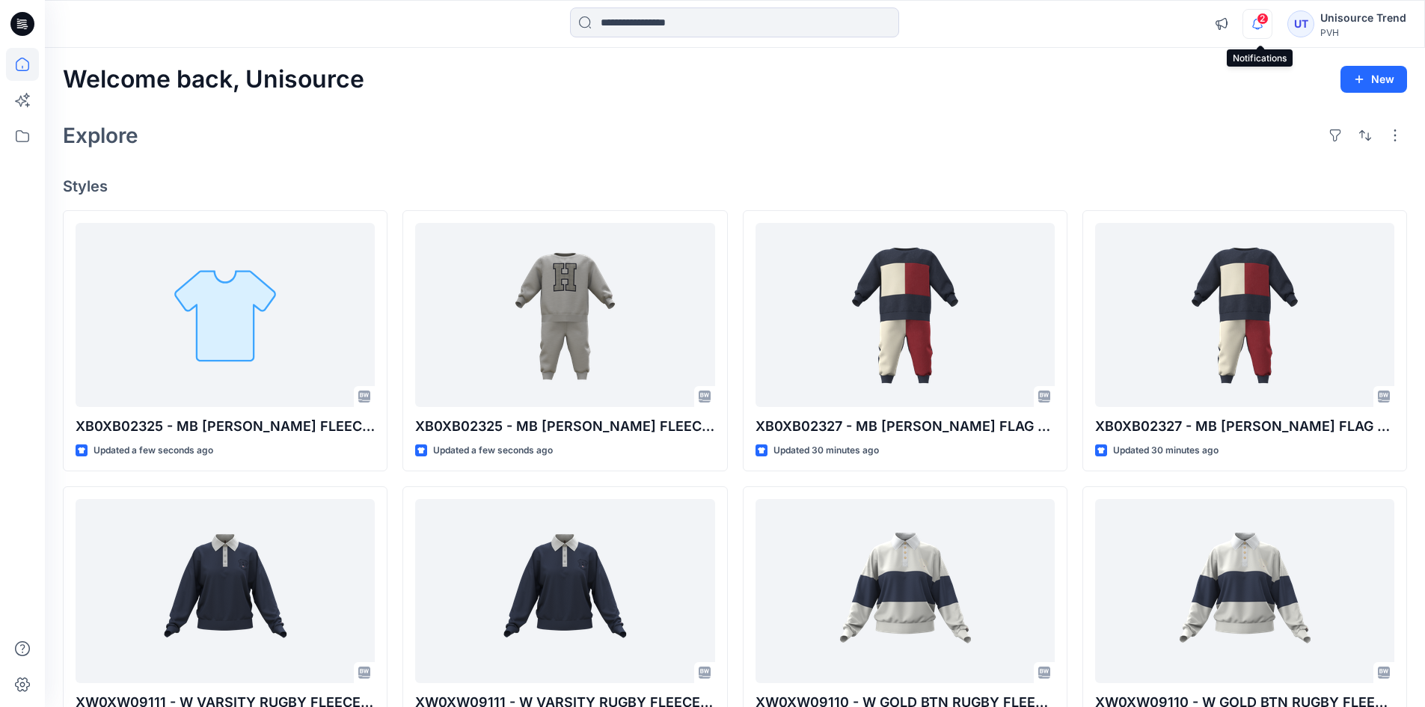
click at [1261, 31] on icon "button" at bounding box center [1257, 24] width 28 height 30
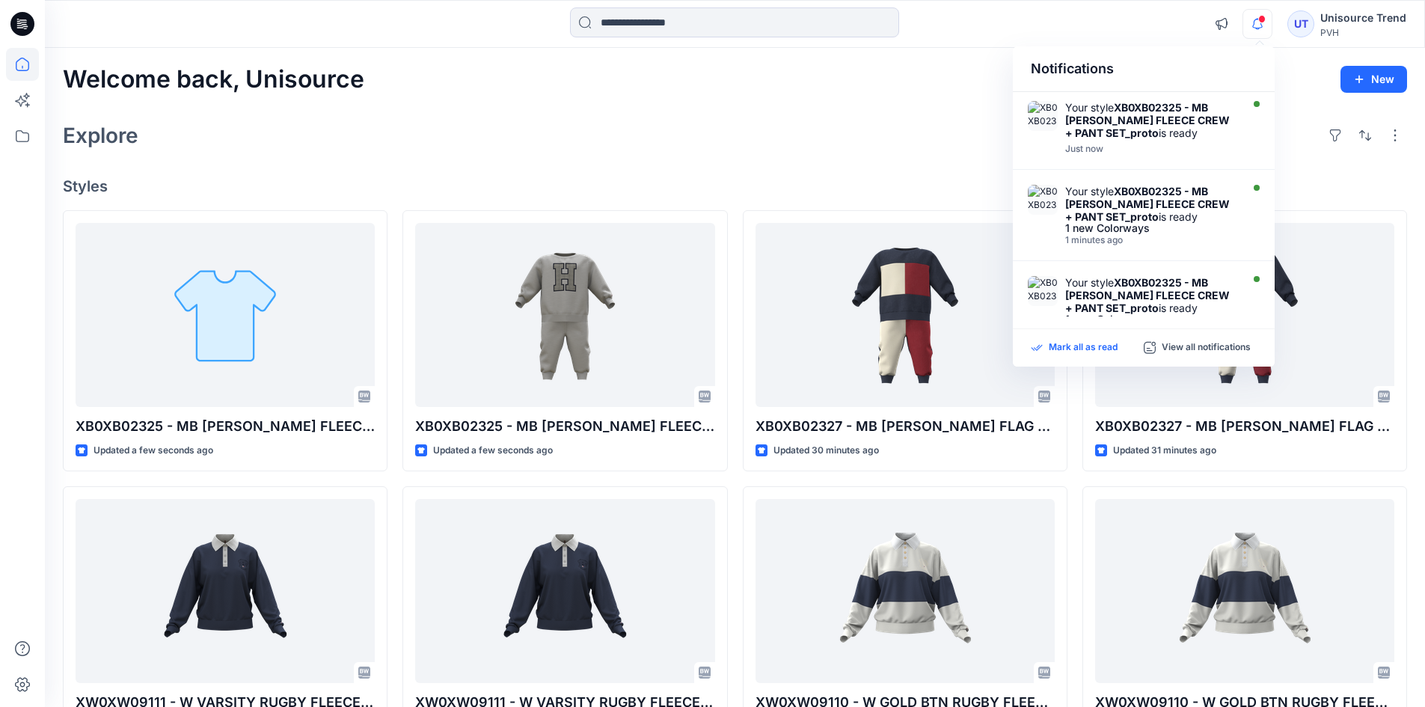
click at [1085, 349] on p "Mark all as read" at bounding box center [1082, 347] width 69 height 13
click at [780, 121] on div "Explore" at bounding box center [735, 135] width 1344 height 36
